Goal: Information Seeking & Learning: Learn about a topic

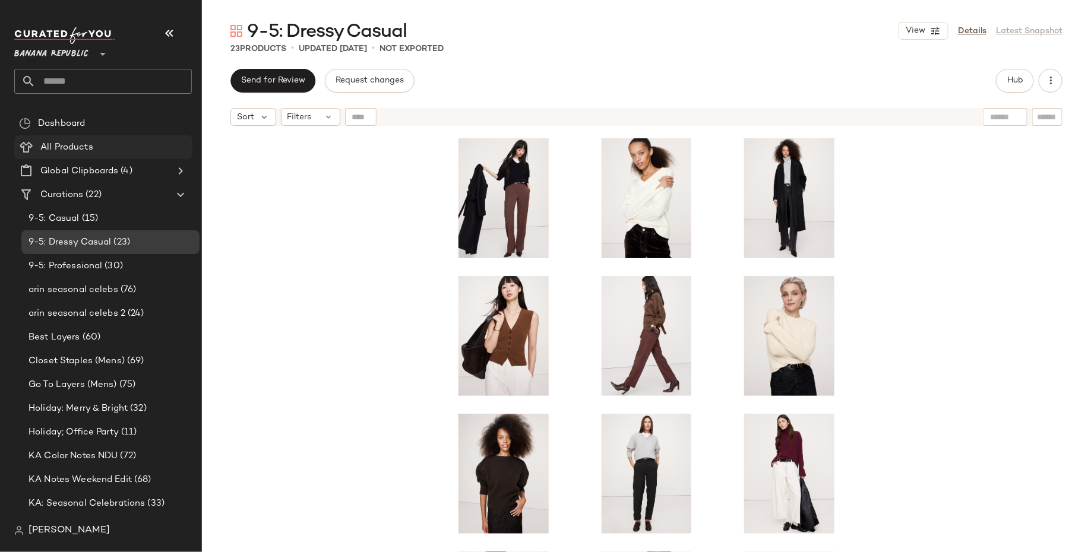
click at [109, 151] on div "All Products" at bounding box center [112, 148] width 151 height 14
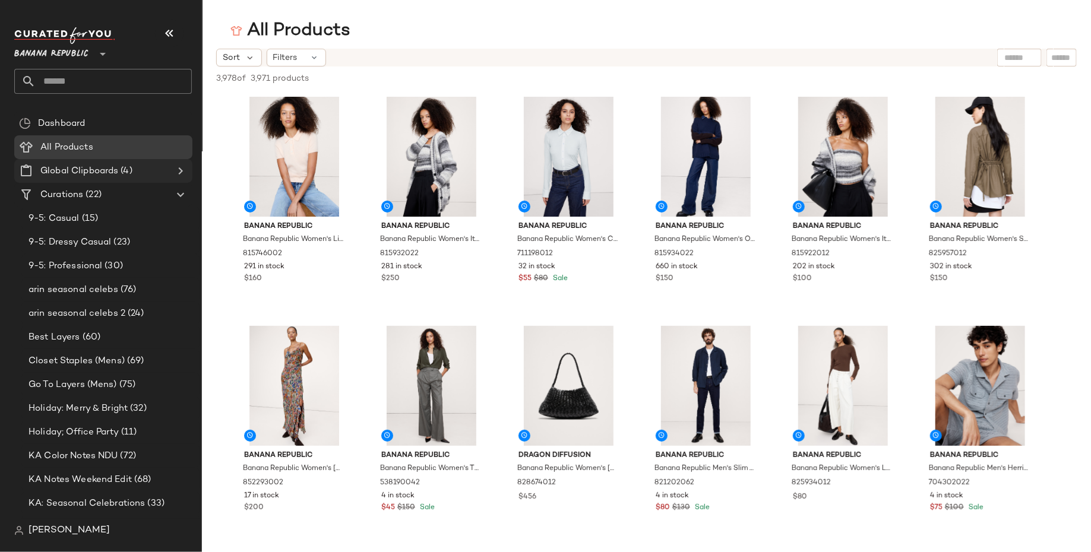
click at [180, 170] on icon at bounding box center [180, 171] width 14 height 14
click at [121, 246] on span "Womens Basics: Oct Key Investments" at bounding box center [102, 243] width 147 height 14
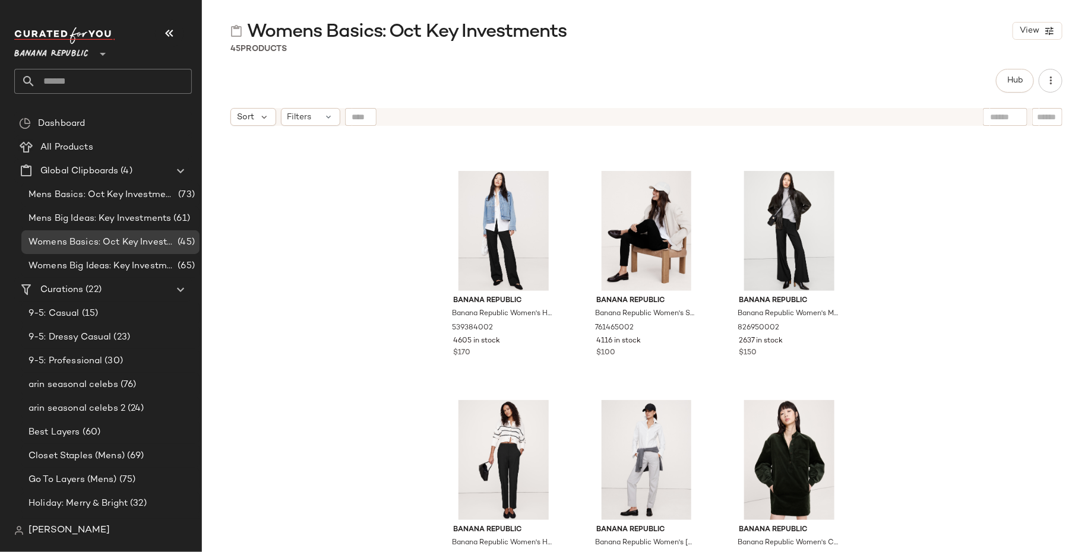
scroll to position [196, 0]
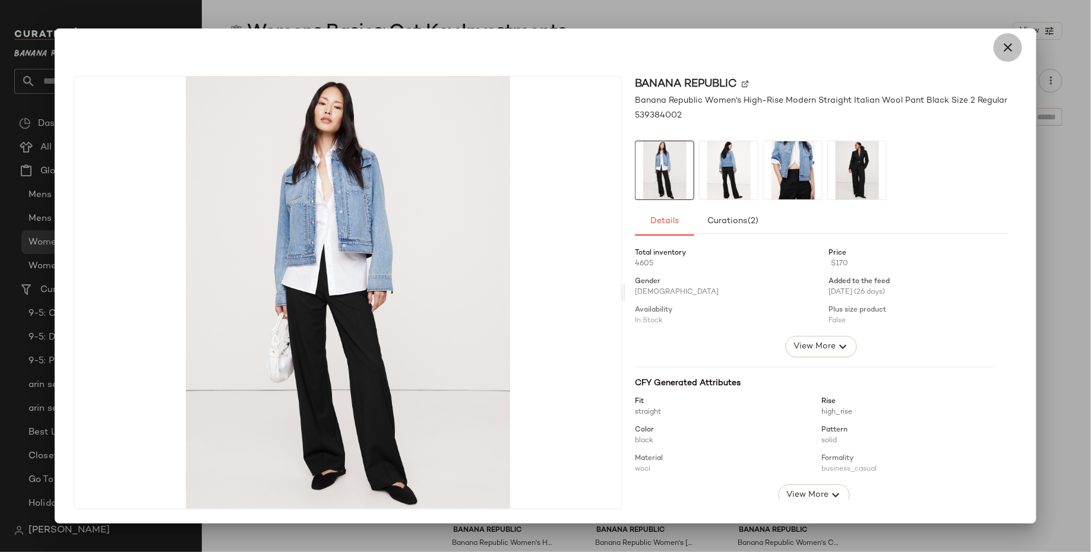
click at [1017, 37] on button "button" at bounding box center [1008, 47] width 29 height 29
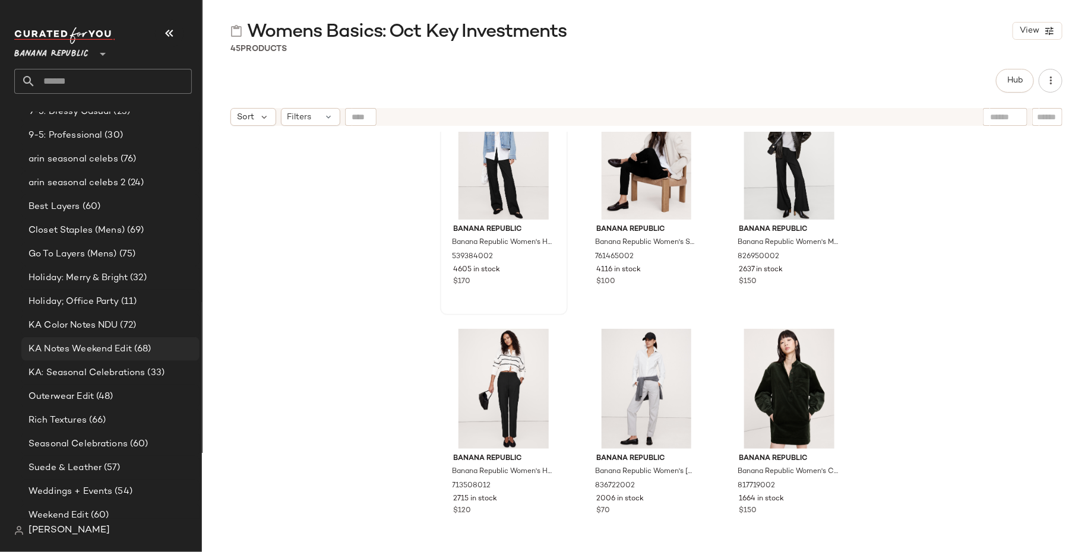
scroll to position [227, 0]
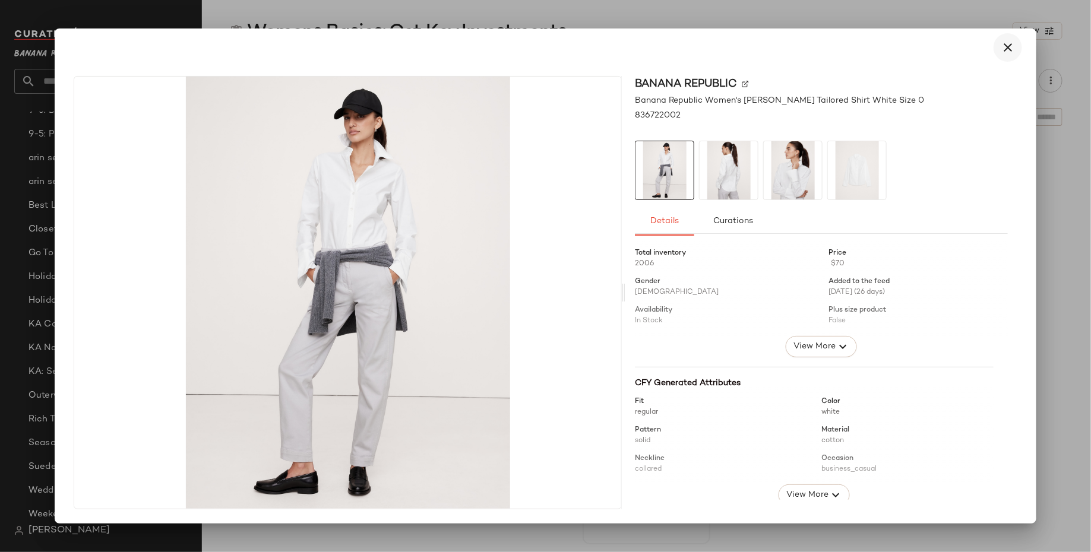
click at [1013, 55] on button "button" at bounding box center [1008, 47] width 29 height 29
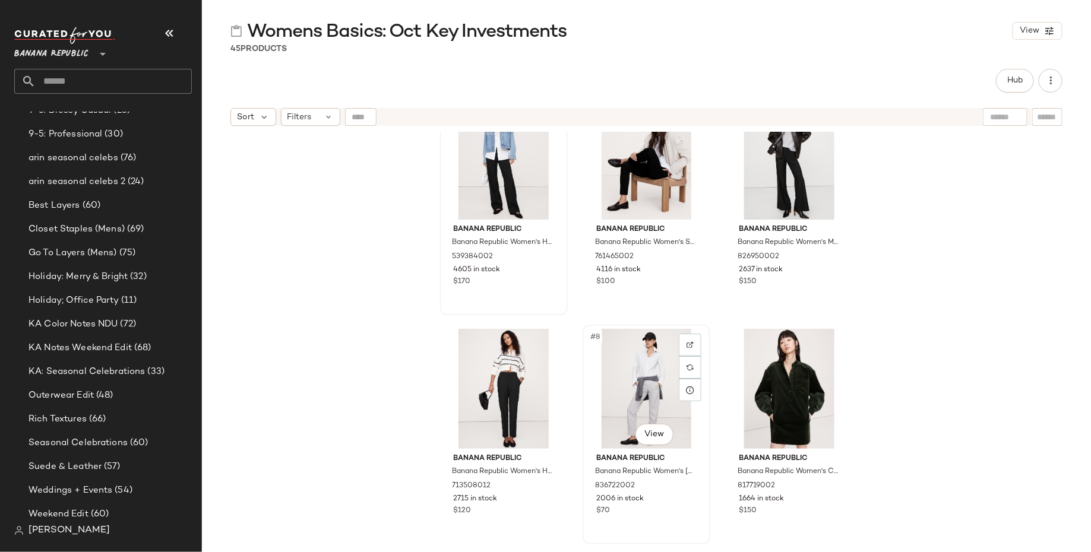
click at [635, 347] on div "#8 View" at bounding box center [646, 389] width 119 height 120
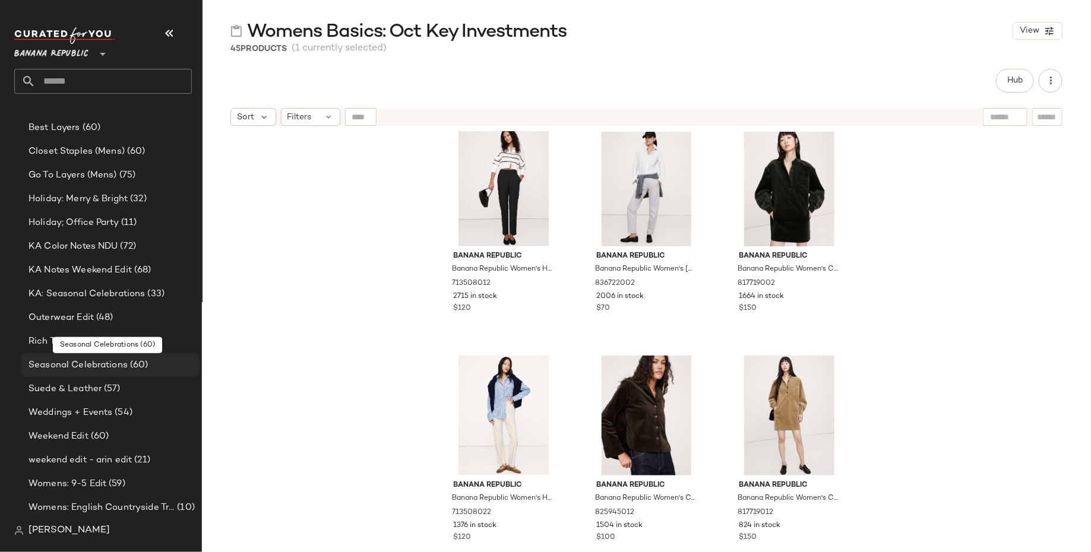
scroll to position [304, 0]
click at [794, 403] on div "#12 View" at bounding box center [789, 416] width 119 height 120
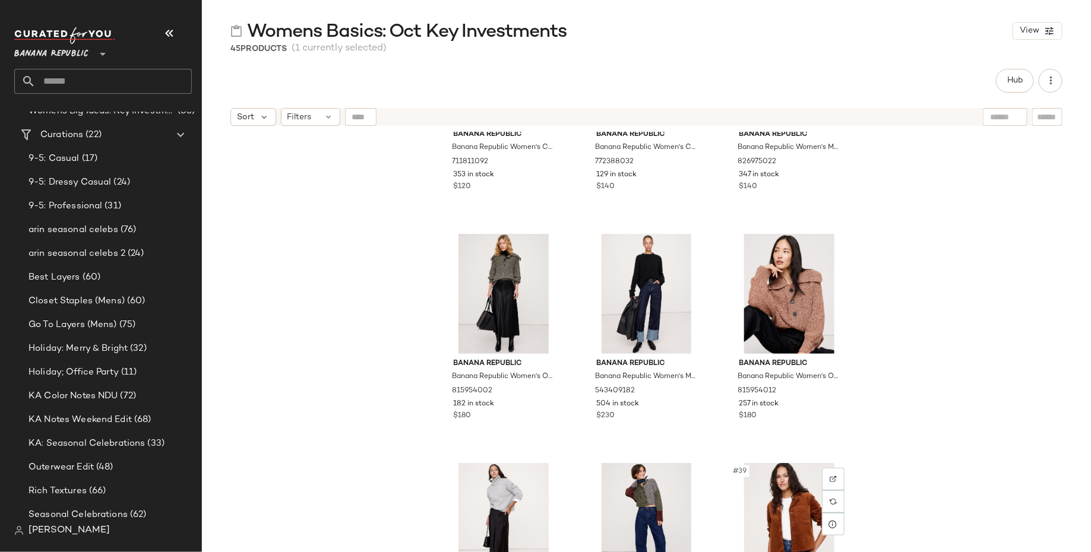
scroll to position [2419, 0]
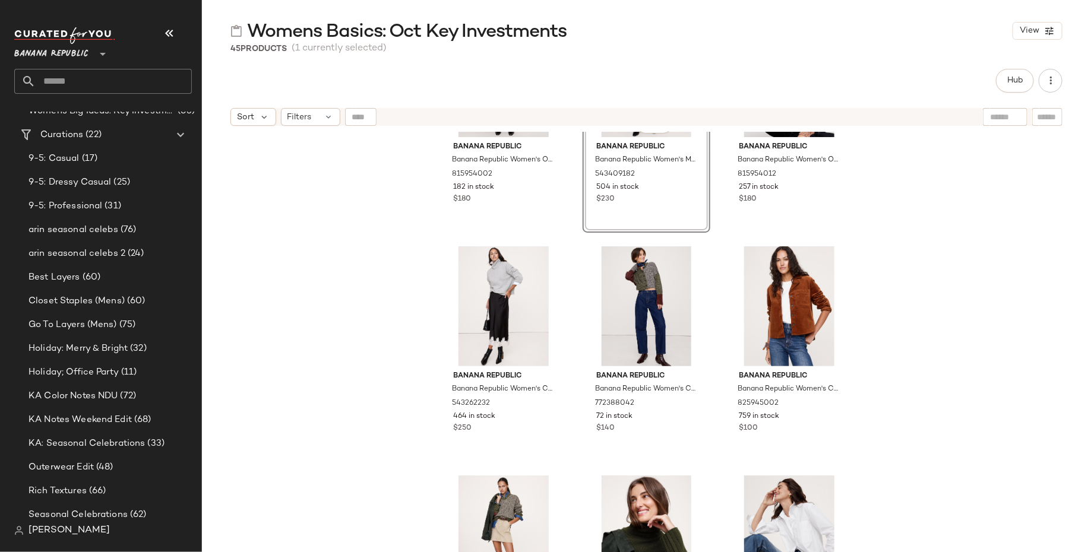
click at [369, 409] on div "Banana Republic Banana Republic Women's Oversized Cotton Sailor Sweater Olive […" at bounding box center [646, 357] width 889 height 450
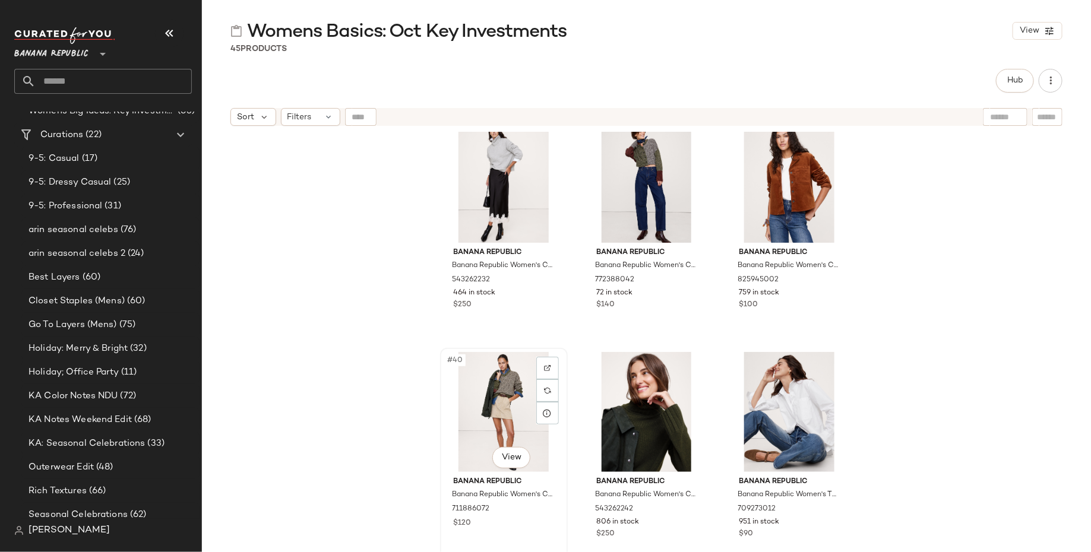
scroll to position [2991, 0]
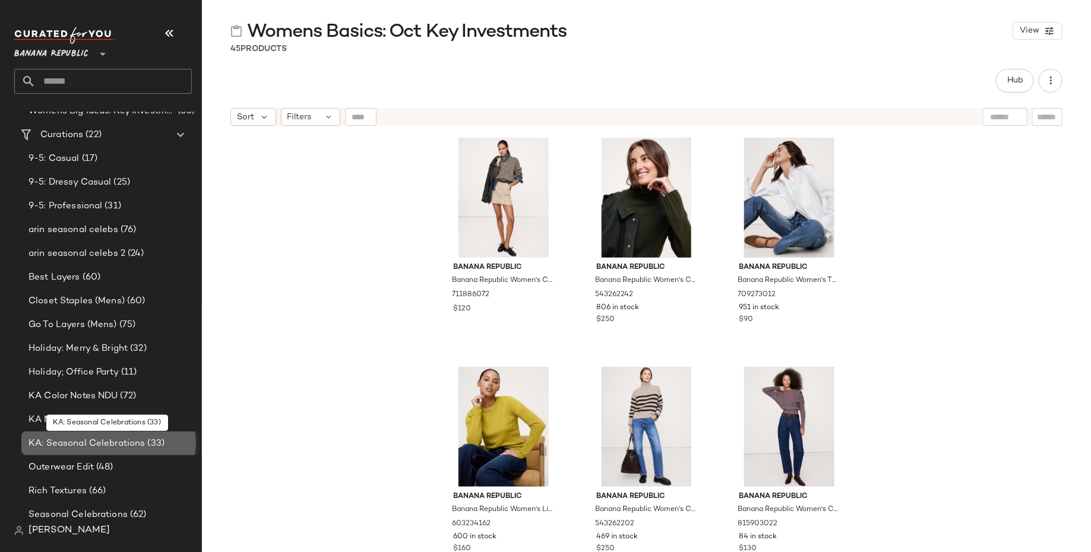
click at [135, 445] on span "KA: Seasonal Celebrations" at bounding box center [87, 444] width 117 height 14
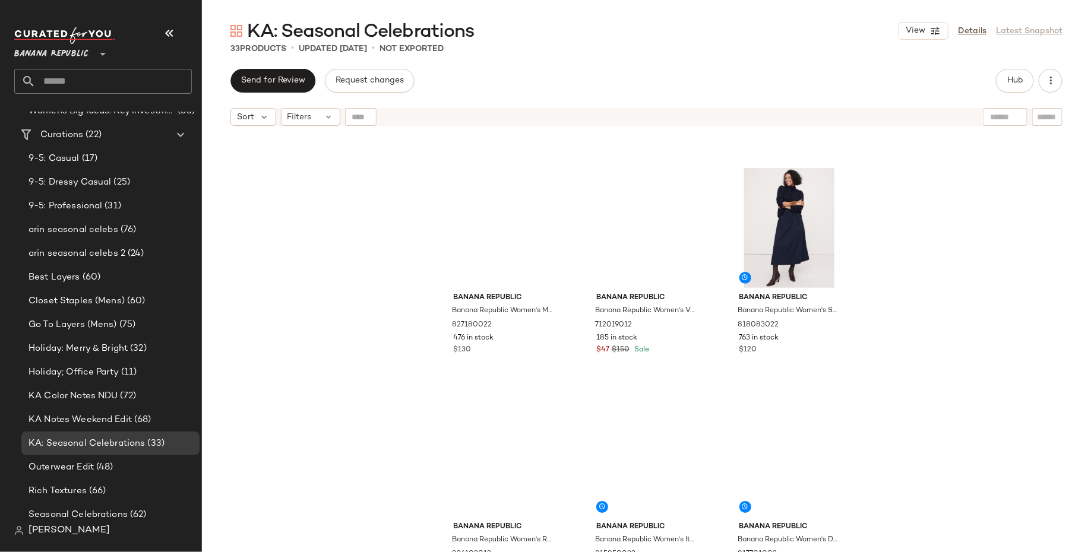
scroll to position [2074, 0]
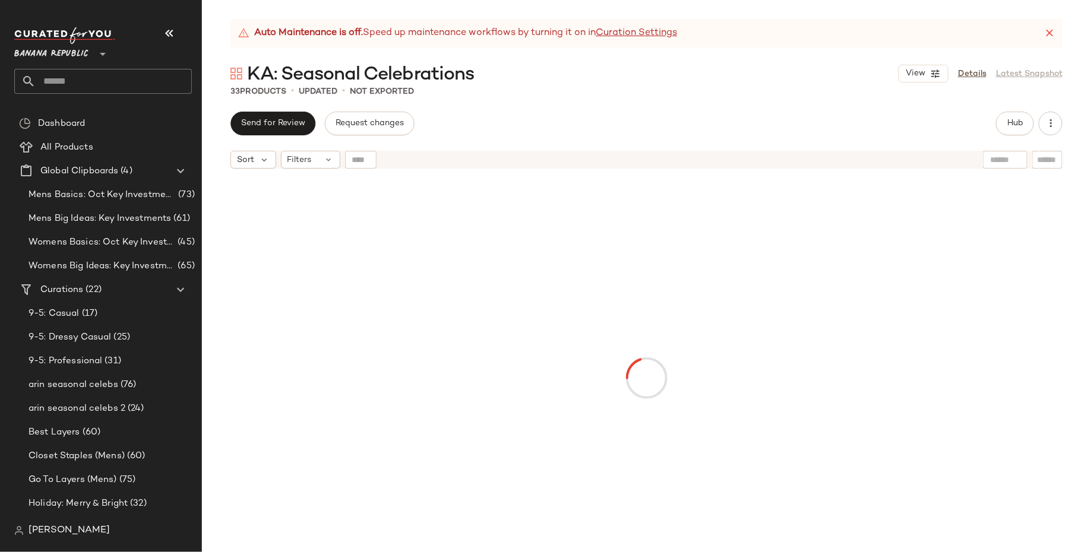
scroll to position [305, 0]
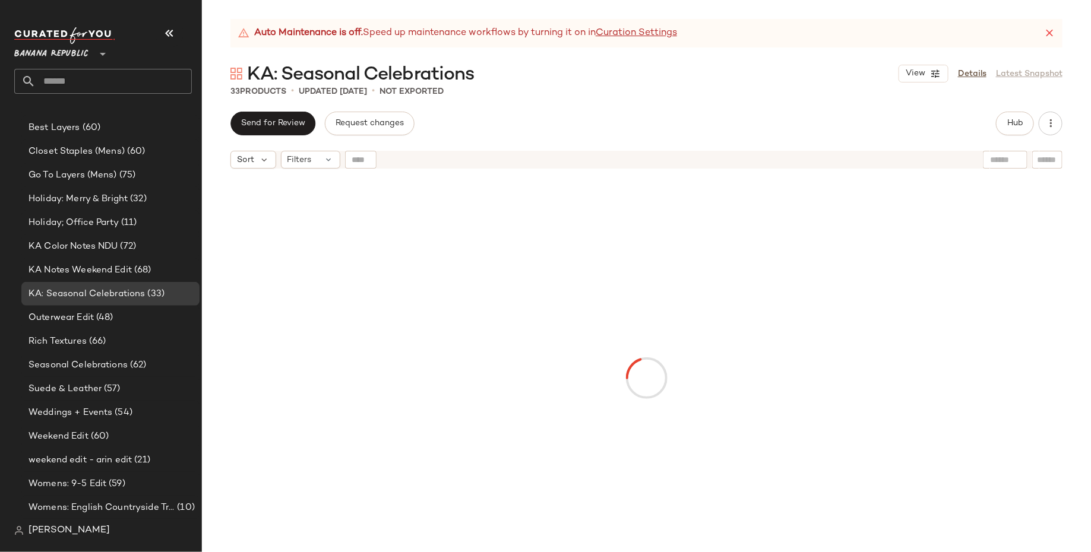
click at [1041, 37] on div "Auto Maintenance is off. Speed up maintenance workflows by turning it on in Cur…" at bounding box center [646, 33] width 832 height 29
click at [1049, 36] on icon at bounding box center [1050, 33] width 12 height 12
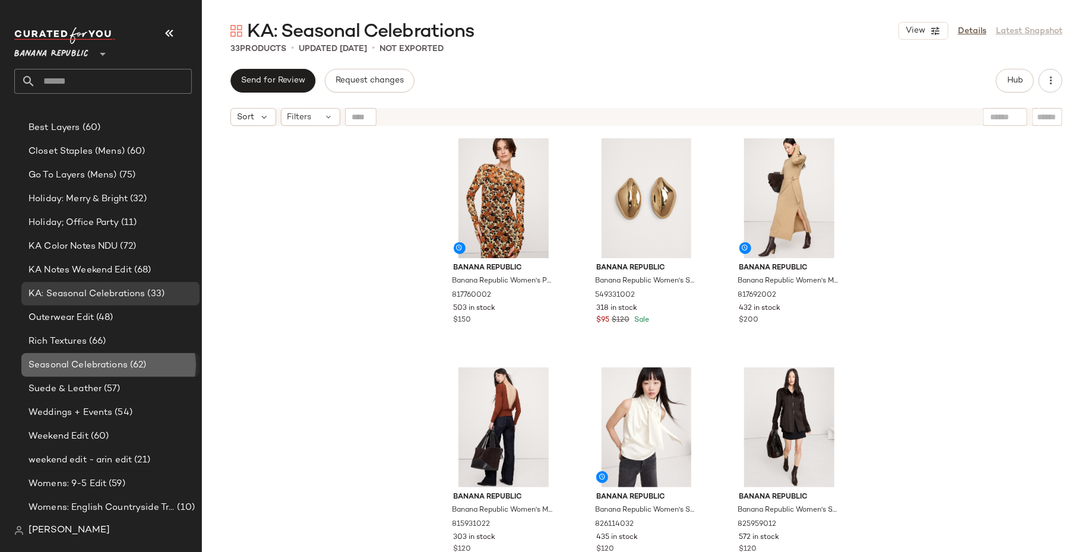
click at [135, 370] on span "(62)" at bounding box center [137, 366] width 19 height 14
click at [136, 366] on span "(62)" at bounding box center [137, 366] width 19 height 14
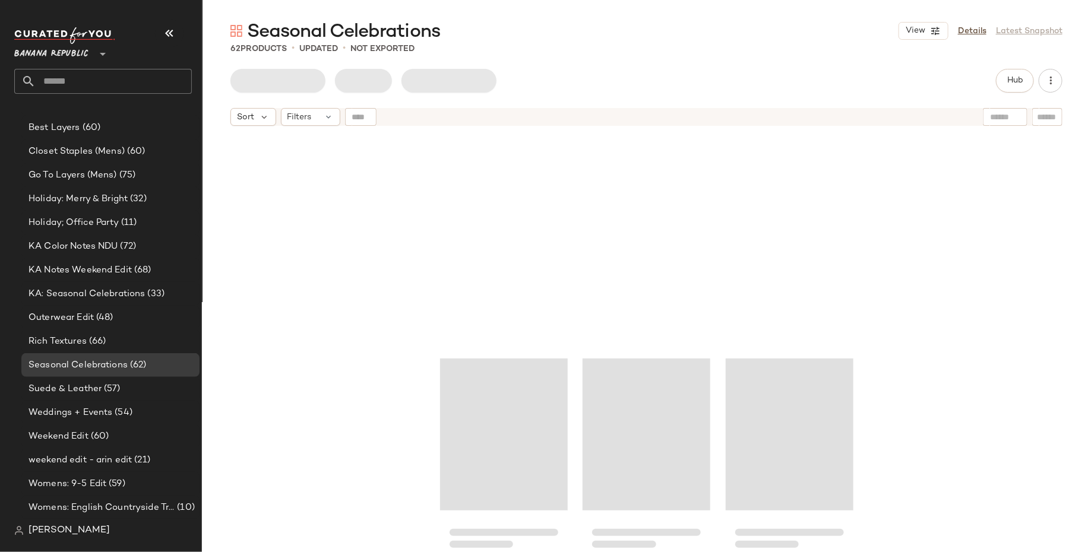
scroll to position [4366, 0]
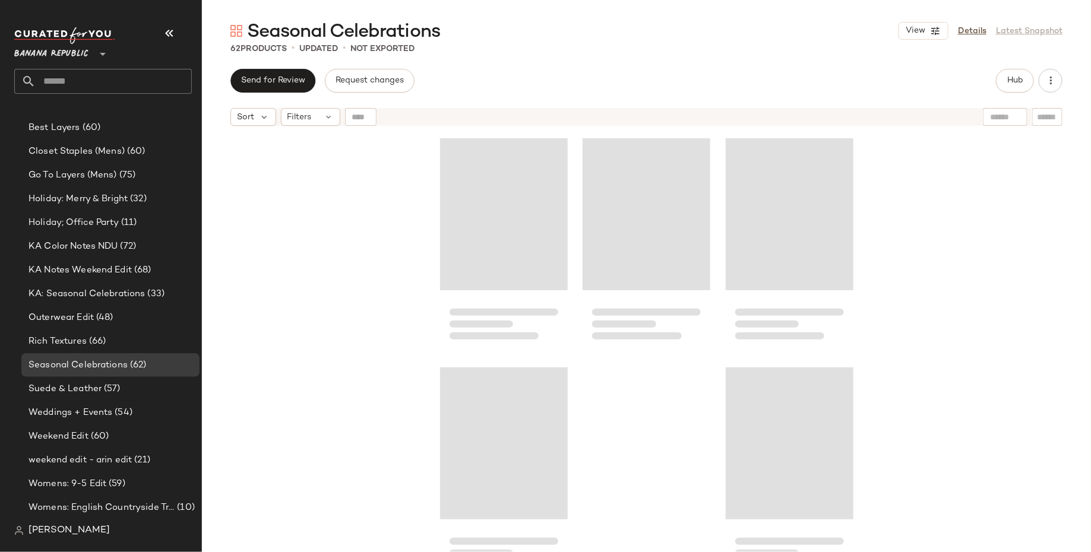
click at [508, 414] on div "Loading..." at bounding box center [504, 444] width 128 height 152
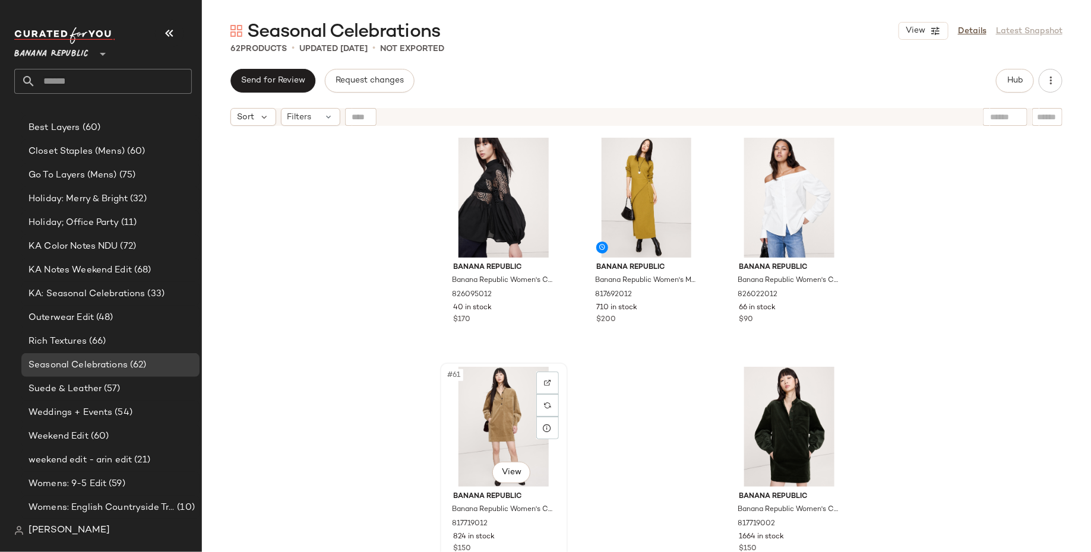
click at [508, 419] on div "#61 View" at bounding box center [503, 427] width 119 height 120
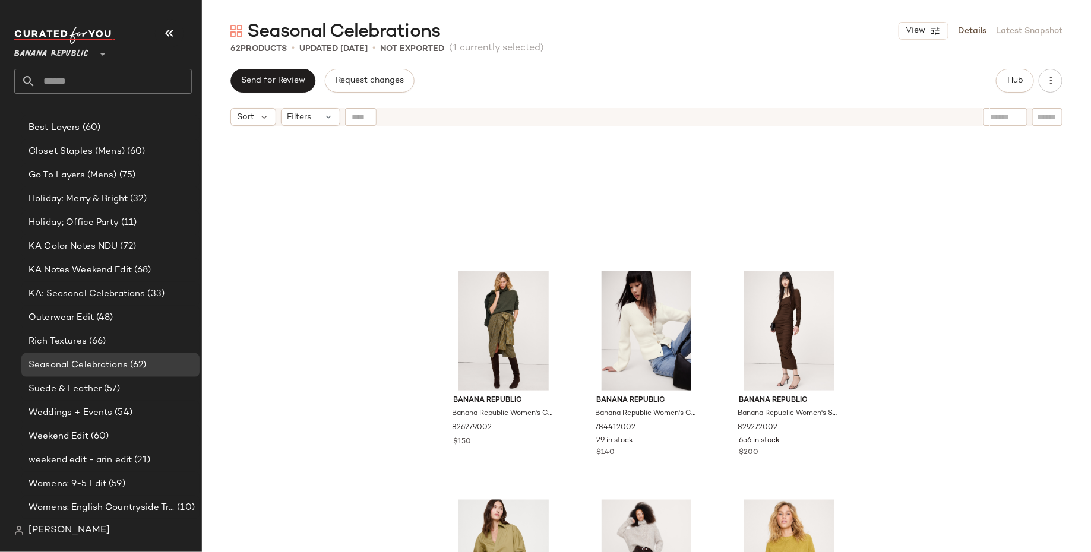
scroll to position [4366, 0]
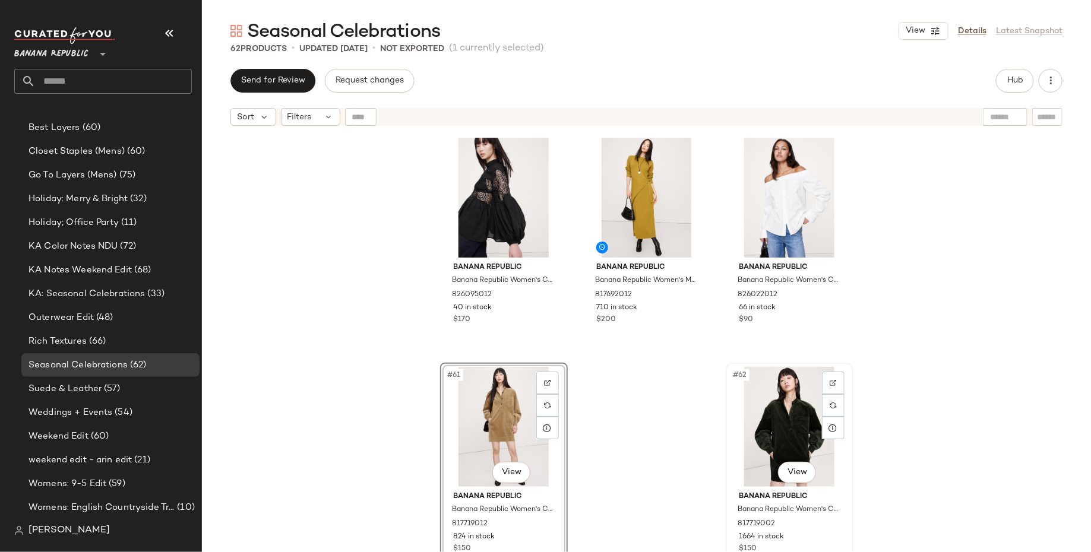
click at [791, 422] on div "#62 View" at bounding box center [789, 427] width 119 height 120
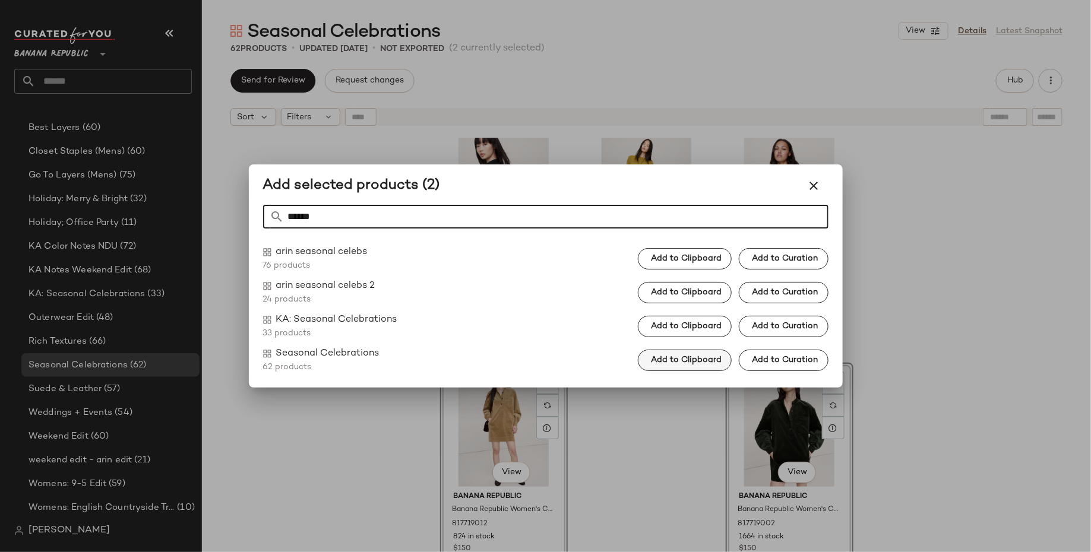
type input "******"
click at [705, 356] on span "Add to Clipboard" at bounding box center [685, 361] width 71 height 10
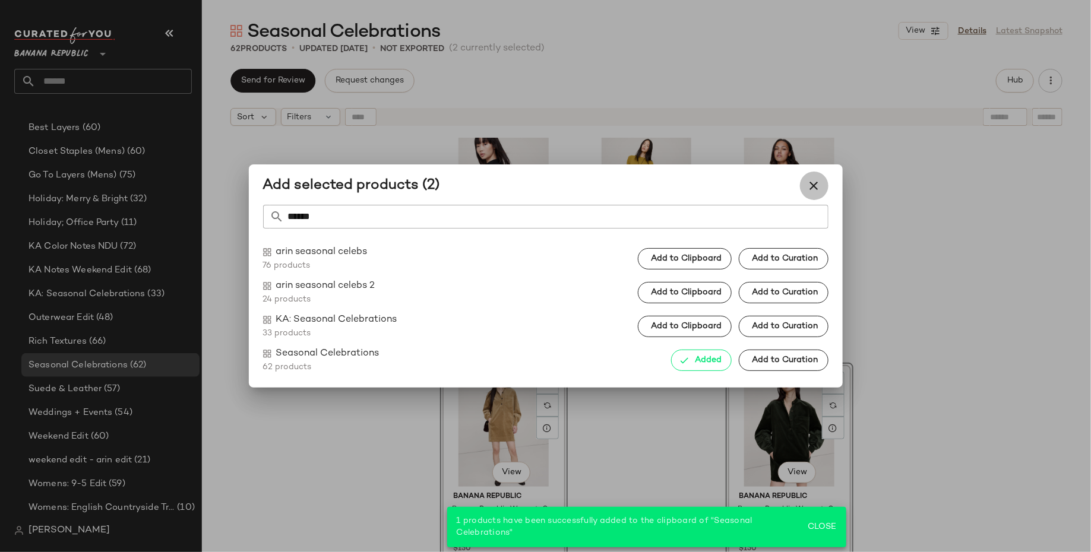
click at [815, 191] on icon "button" at bounding box center [814, 186] width 14 height 14
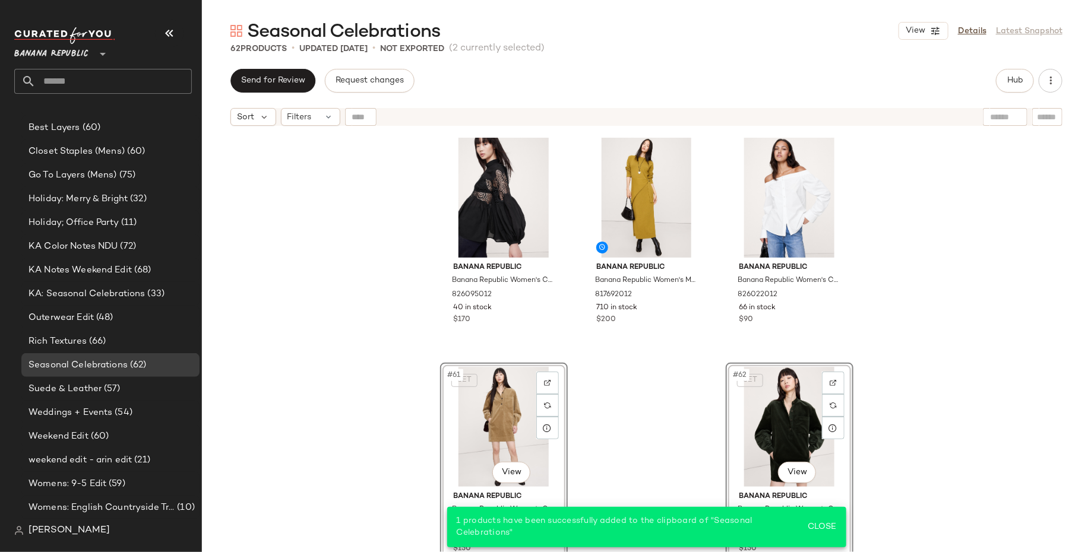
click at [940, 411] on div "Banana Republic Banana Republic Women's Cotton & Lace Mock-Neck Top Black Size …" at bounding box center [646, 357] width 889 height 450
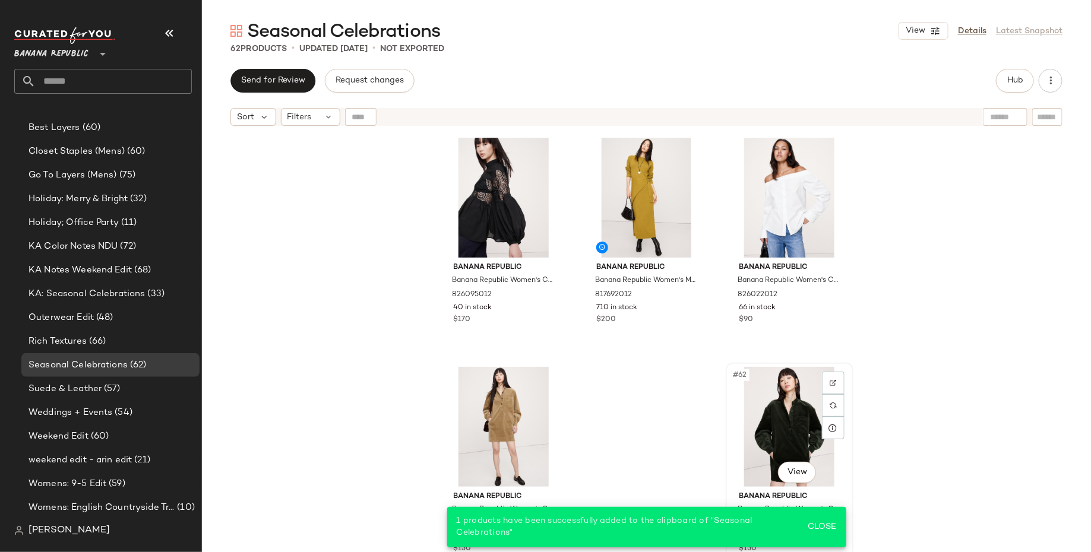
click at [775, 419] on div "#62 View" at bounding box center [789, 427] width 119 height 120
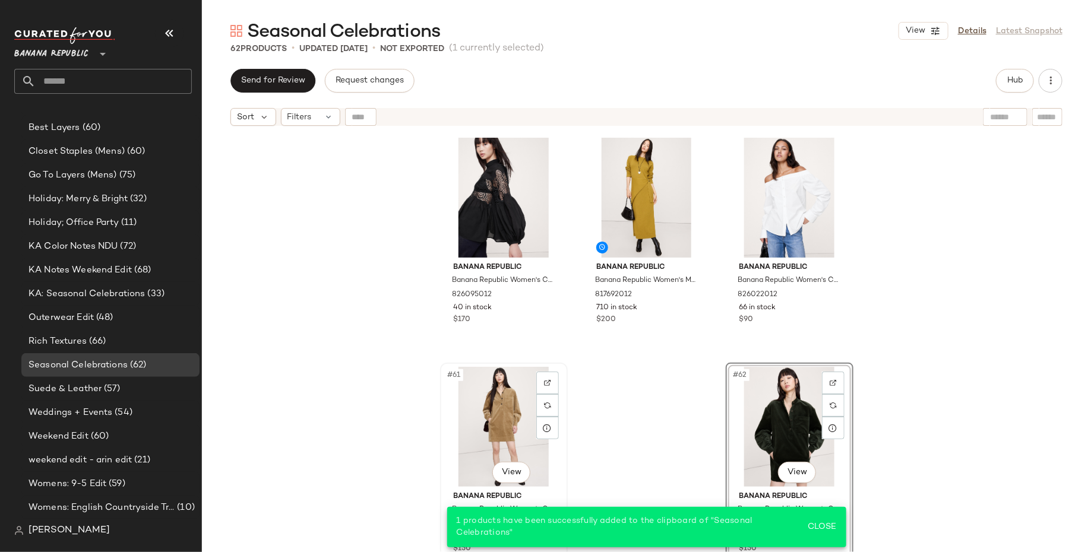
click at [464, 418] on div "#61 View" at bounding box center [503, 427] width 119 height 120
click at [336, 413] on div "Banana Republic Banana Republic Women's Cotton & Lace Mock-Neck Top Black Size …" at bounding box center [646, 357] width 889 height 450
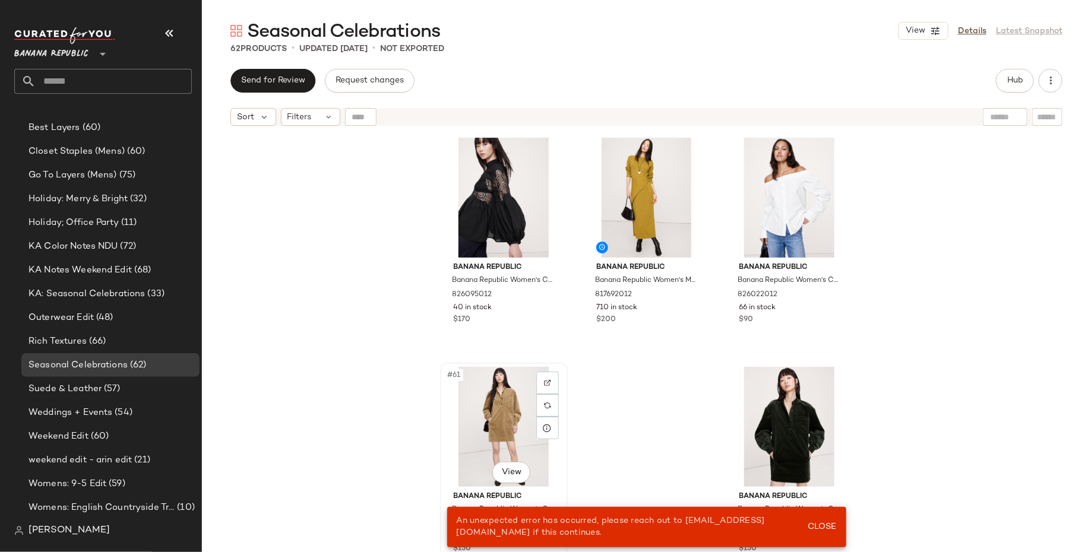
click at [477, 434] on div "#61 View" at bounding box center [503, 427] width 119 height 120
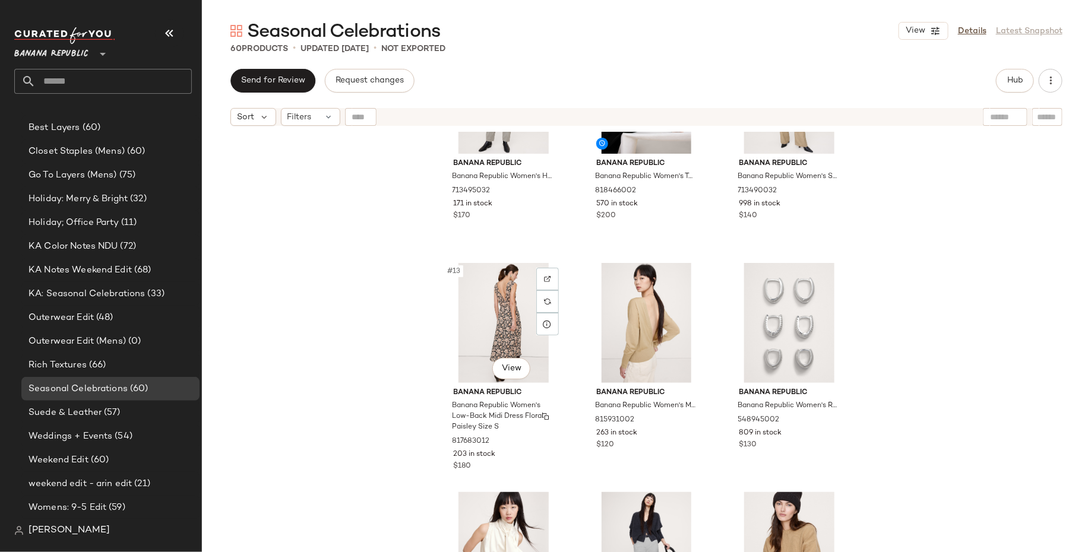
scroll to position [799, 0]
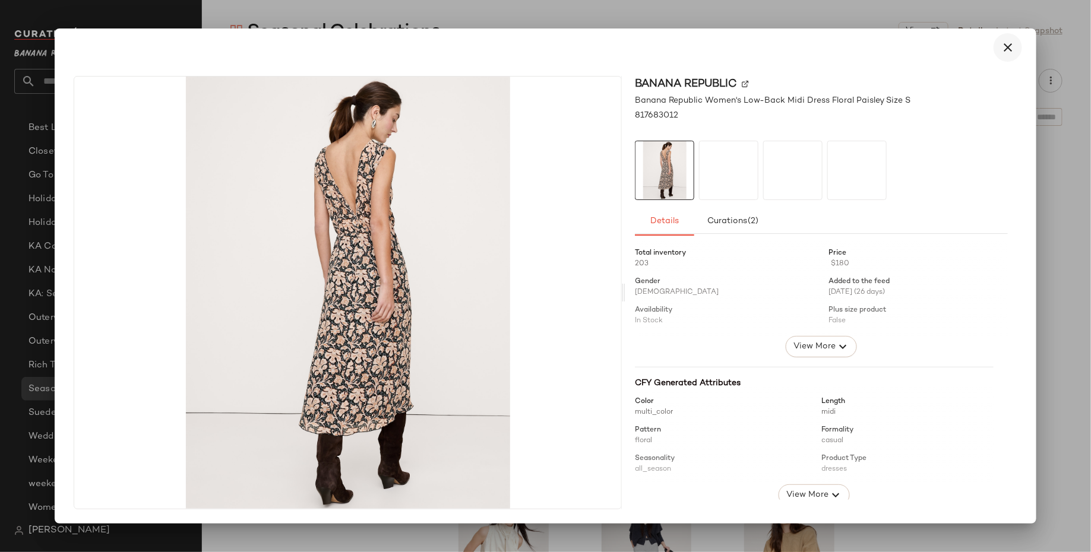
drag, startPoint x: 510, startPoint y: 371, endPoint x: 1015, endPoint y: 122, distance: 563.1
click at [1015, 122] on div "Banana Republic Banana Republic Women's Low-Back Midi Dress Floral Paisley Size…" at bounding box center [821, 293] width 392 height 434
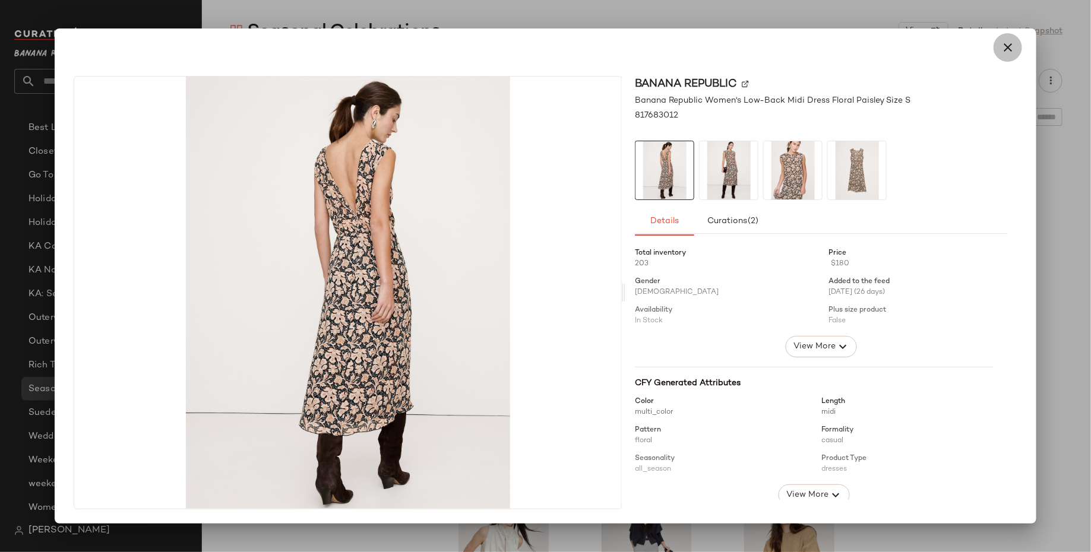
click at [1006, 45] on icon "button" at bounding box center [1008, 47] width 14 height 14
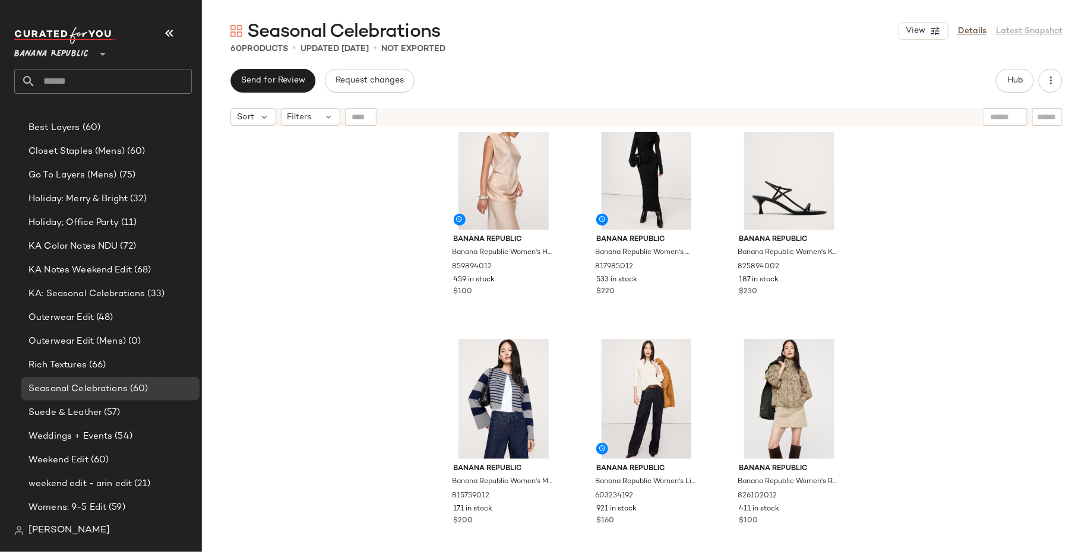
scroll to position [1907, 0]
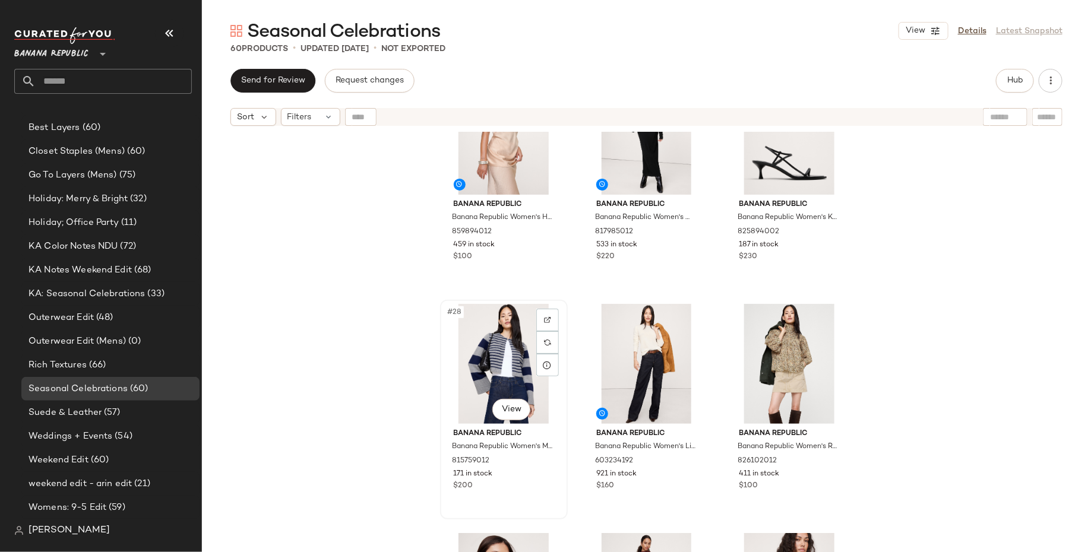
click at [450, 355] on div "#28 View" at bounding box center [503, 364] width 119 height 120
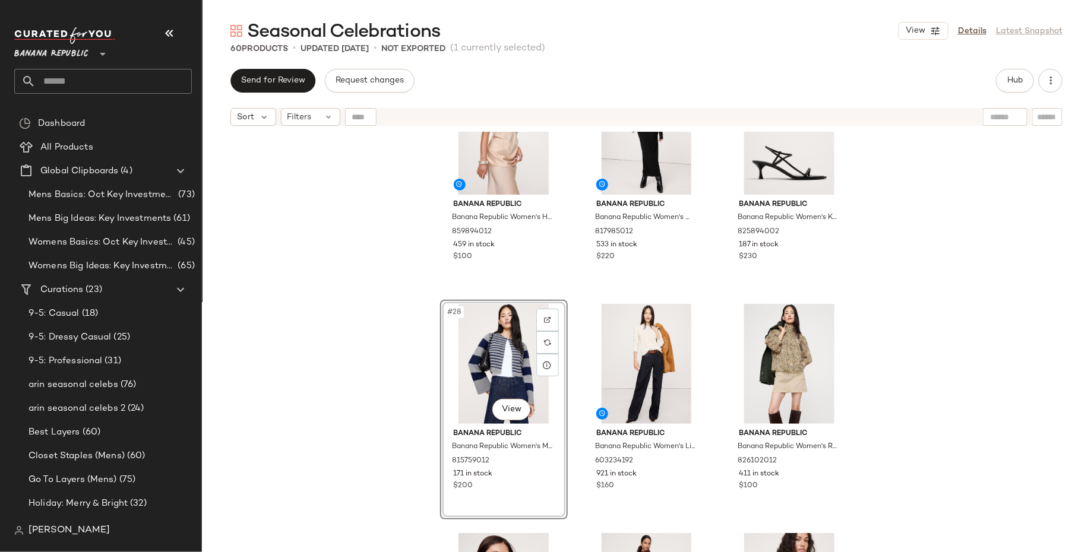
click at [473, 374] on div "#28 View" at bounding box center [503, 364] width 119 height 120
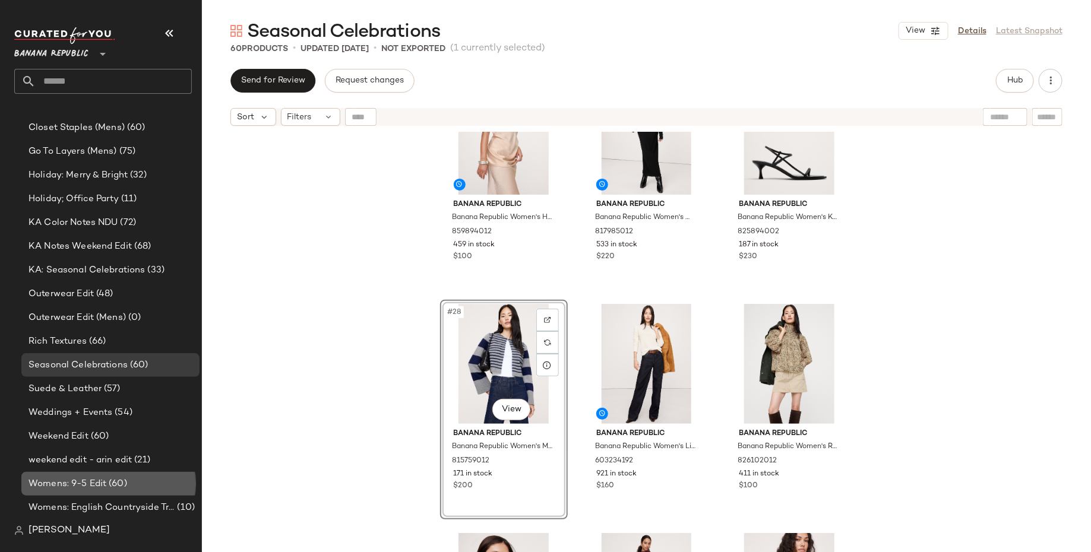
click at [145, 486] on div "Womens: 9-5 Edit (60)" at bounding box center [110, 485] width 170 height 14
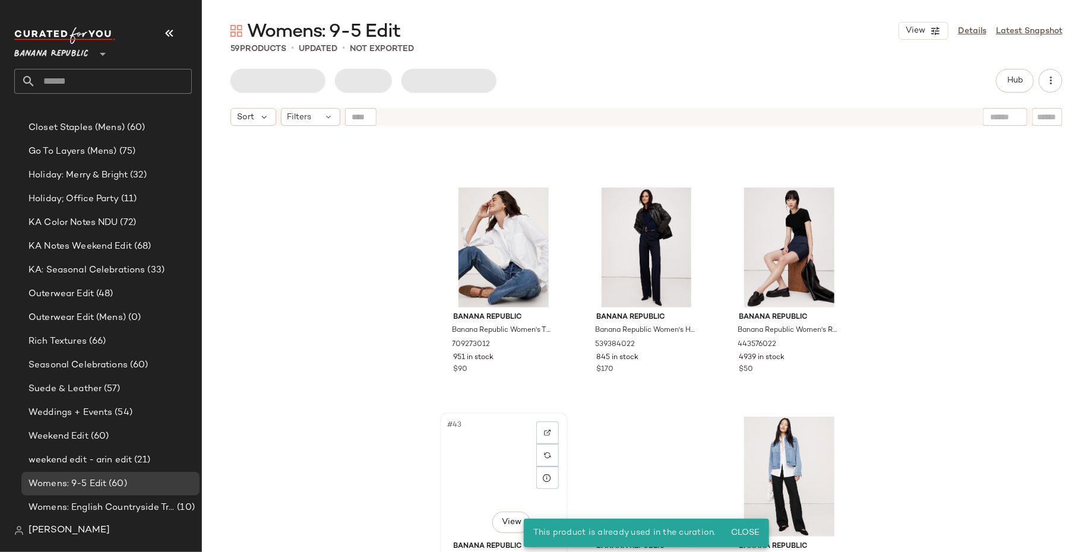
scroll to position [4137, 0]
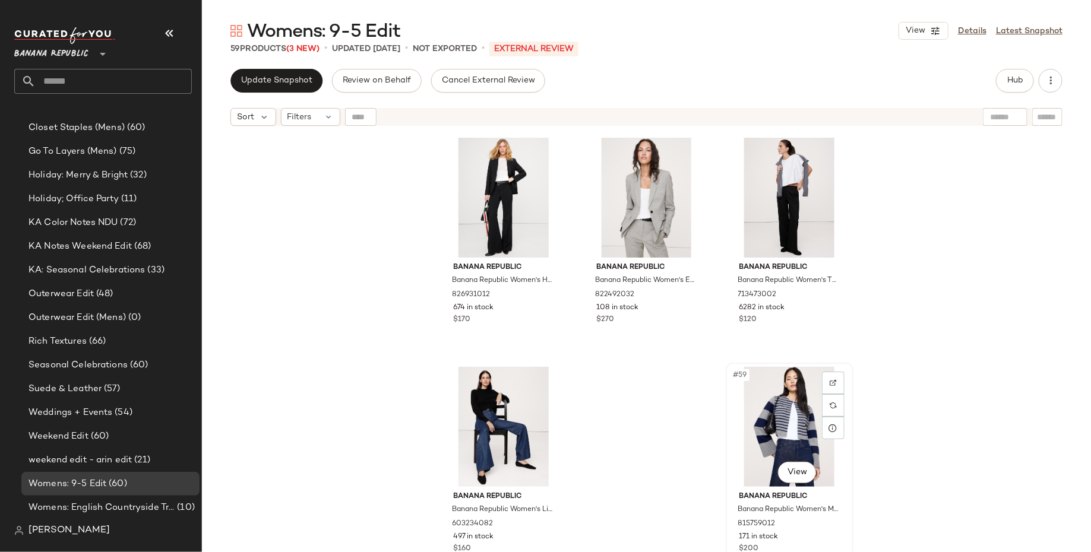
click at [808, 397] on div "#59 View" at bounding box center [789, 427] width 119 height 120
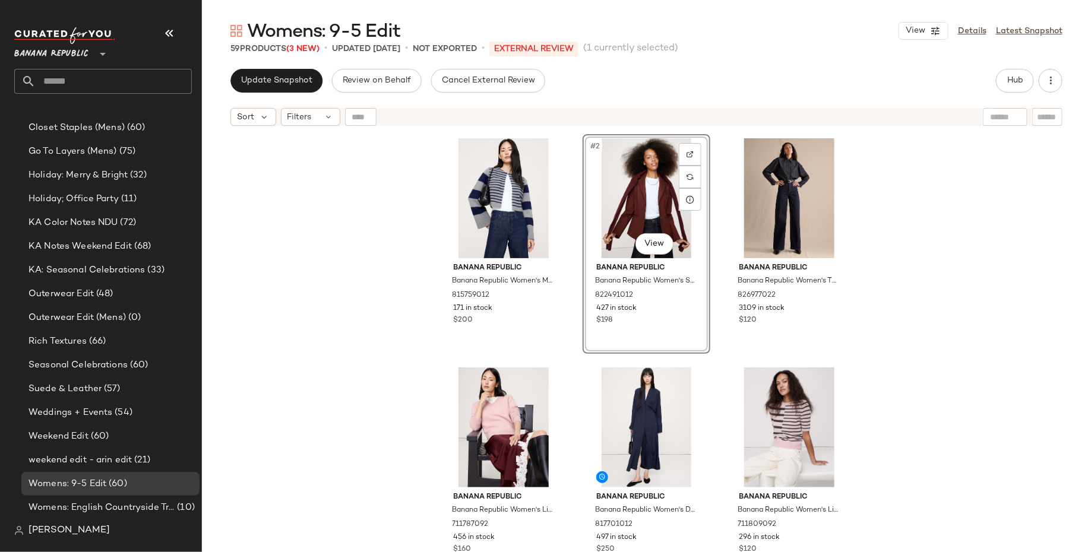
click at [979, 320] on div "Banana Republic Banana Republic Women's Merino-Cashmere Crop Cardigan Gray Stri…" at bounding box center [646, 357] width 889 height 450
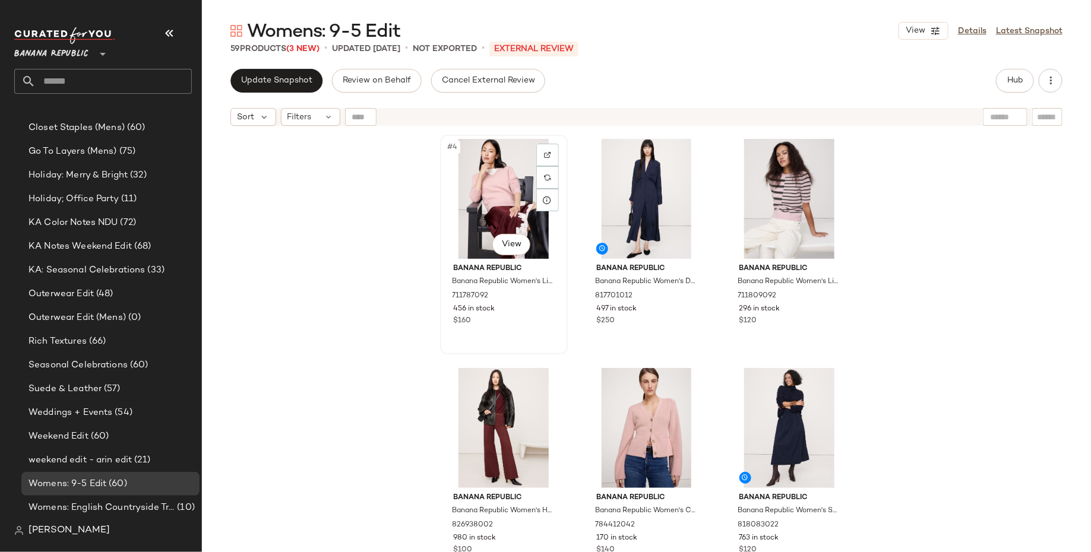
scroll to position [226, 0]
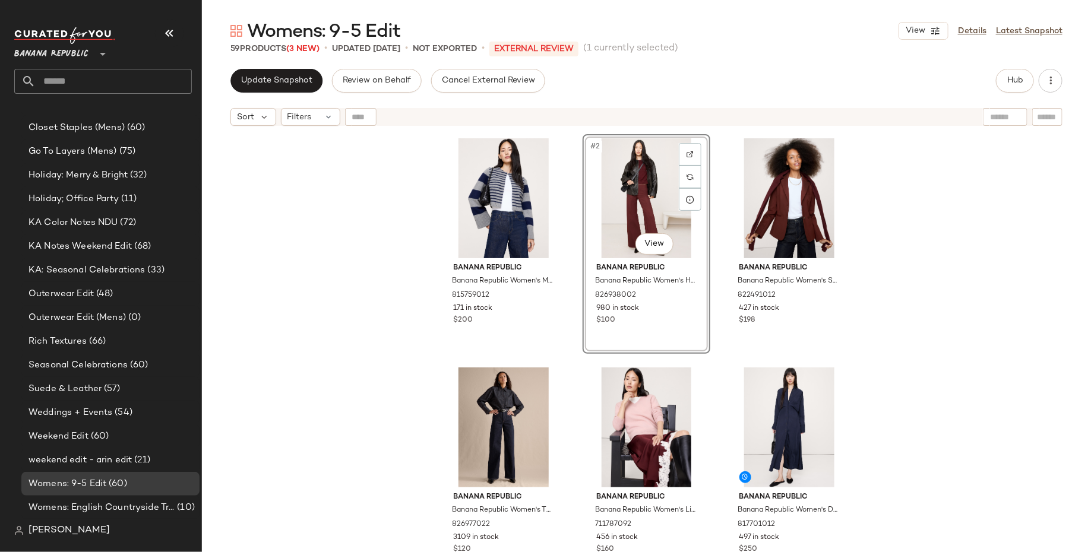
click at [347, 391] on div "Banana Republic Banana Republic Women's Merino-Cashmere Crop Cardigan Gray Stri…" at bounding box center [646, 357] width 889 height 450
